Goal: Information Seeking & Learning: Check status

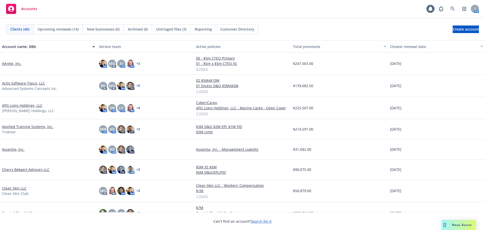
click at [20, 82] on link "Activ Software Topco, LLC" at bounding box center [23, 83] width 43 height 5
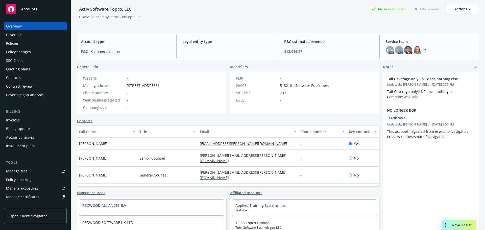
scroll to position [47, 0]
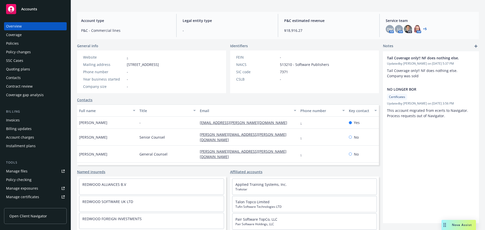
click at [23, 43] on div "Policies" at bounding box center [35, 43] width 59 height 8
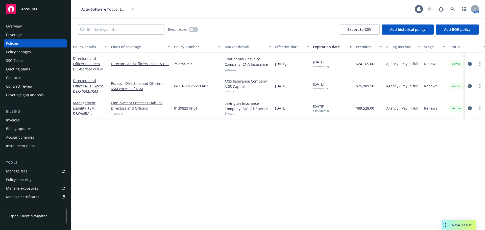
click at [39, 28] on div "Overview" at bounding box center [35, 26] width 59 height 8
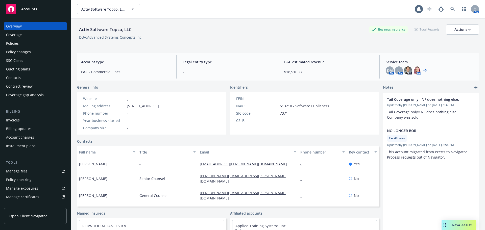
click at [37, 12] on div "Accounts" at bounding box center [35, 9] width 59 height 10
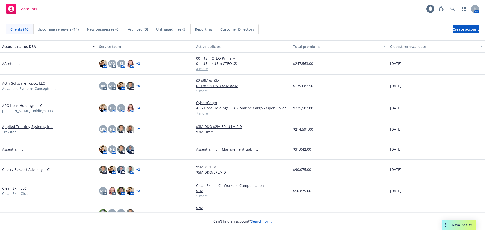
click at [28, 105] on link "APG Lions Holdings, LLC" at bounding box center [22, 105] width 40 height 5
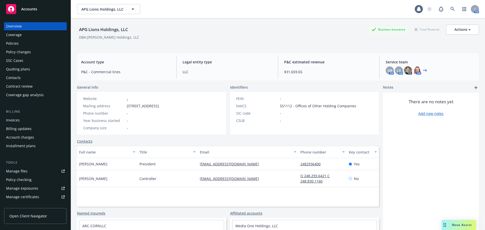
click at [23, 45] on div "Policies" at bounding box center [35, 43] width 59 height 8
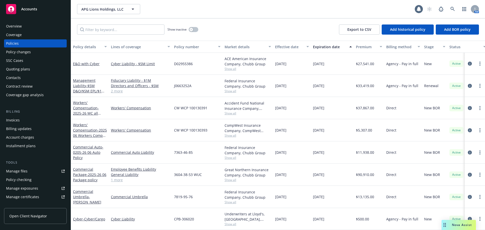
click at [43, 4] on link "Accounts" at bounding box center [35, 9] width 63 height 14
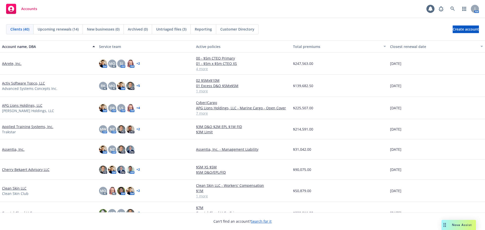
click at [119, 104] on div "LS AM" at bounding box center [121, 108] width 8 height 8
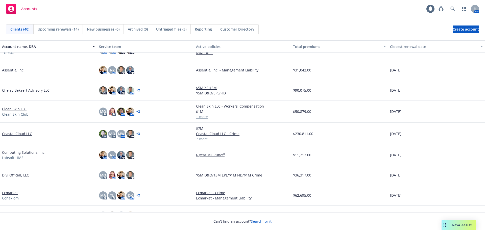
scroll to position [76, 0]
click at [24, 133] on link "Coastal Cloud LLC" at bounding box center [17, 133] width 30 height 5
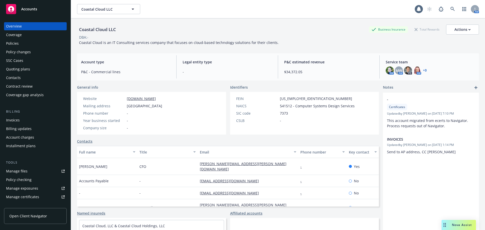
click at [30, 45] on div "Policies" at bounding box center [35, 43] width 59 height 8
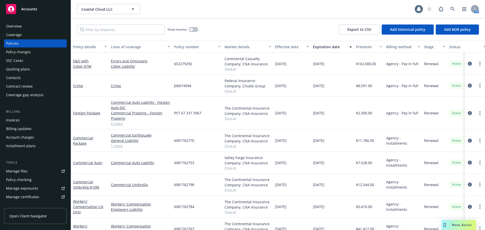
scroll to position [40, 0]
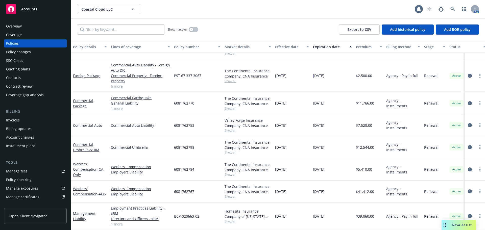
click at [25, 12] on div "Accounts" at bounding box center [35, 9] width 59 height 10
